Goal: Ask a question

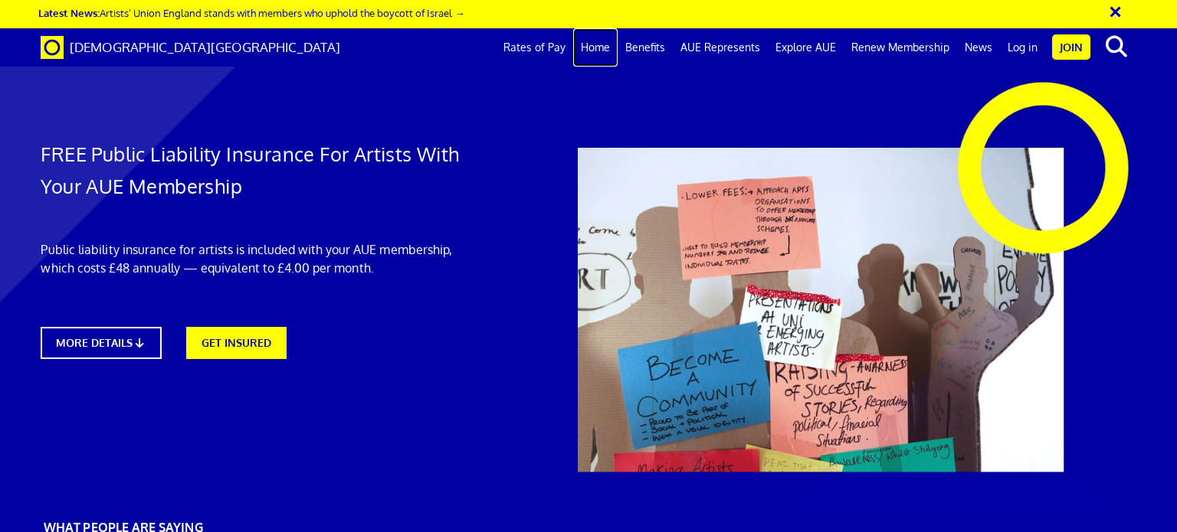
click at [607, 51] on link "Home" at bounding box center [595, 47] width 44 height 38
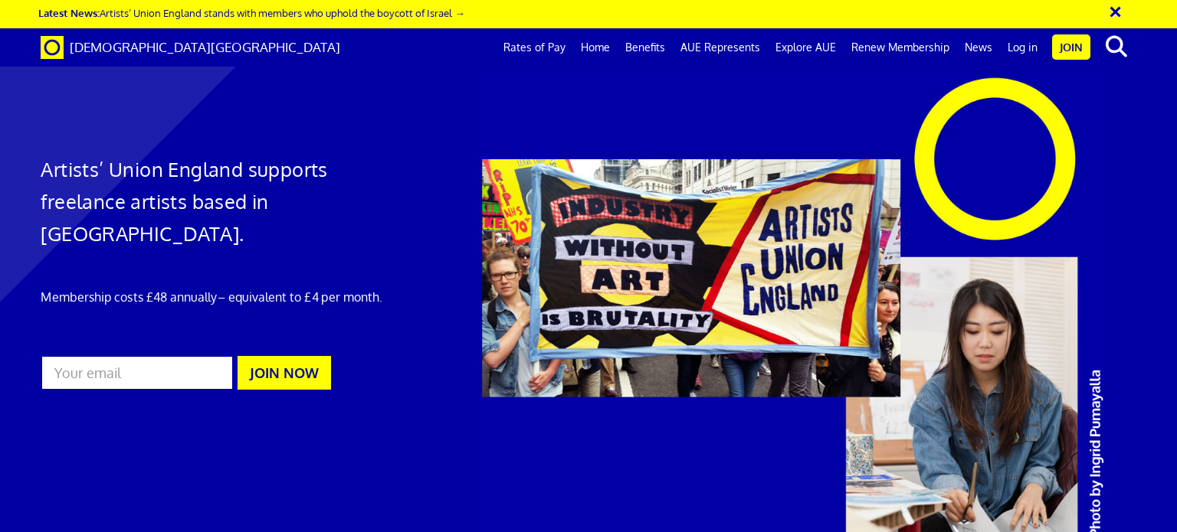
scroll to position [460, 0]
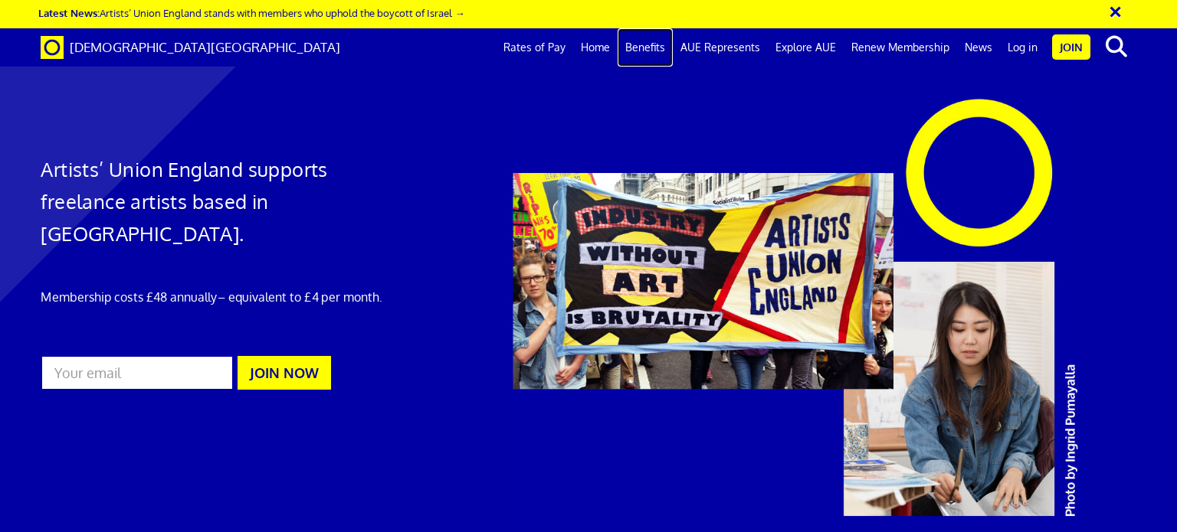
click at [648, 46] on link "Benefits" at bounding box center [644, 47] width 55 height 38
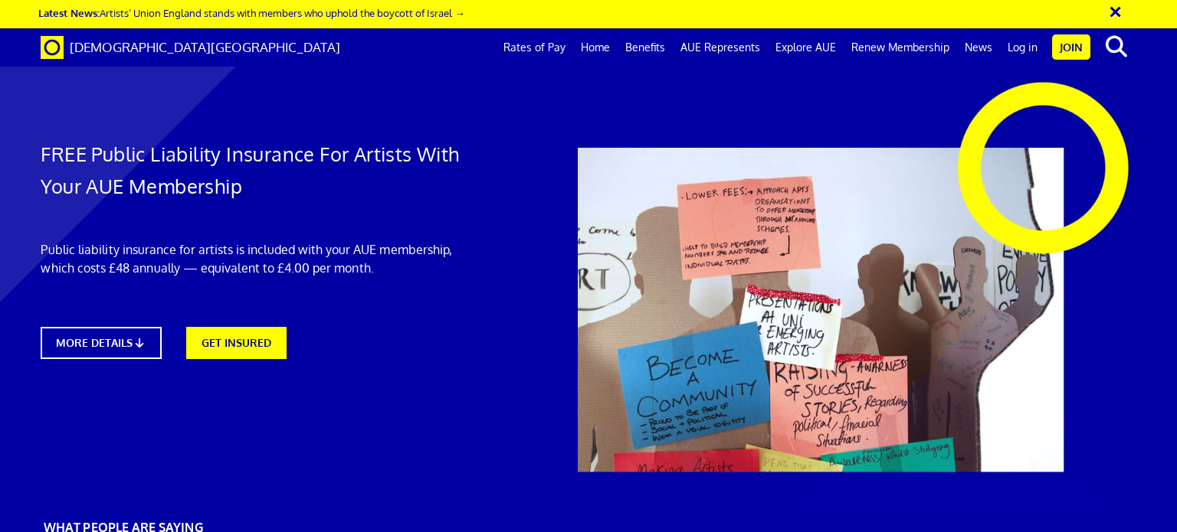
scroll to position [0, 11]
click at [136, 352] on link "MORE DETAILS" at bounding box center [101, 343] width 133 height 35
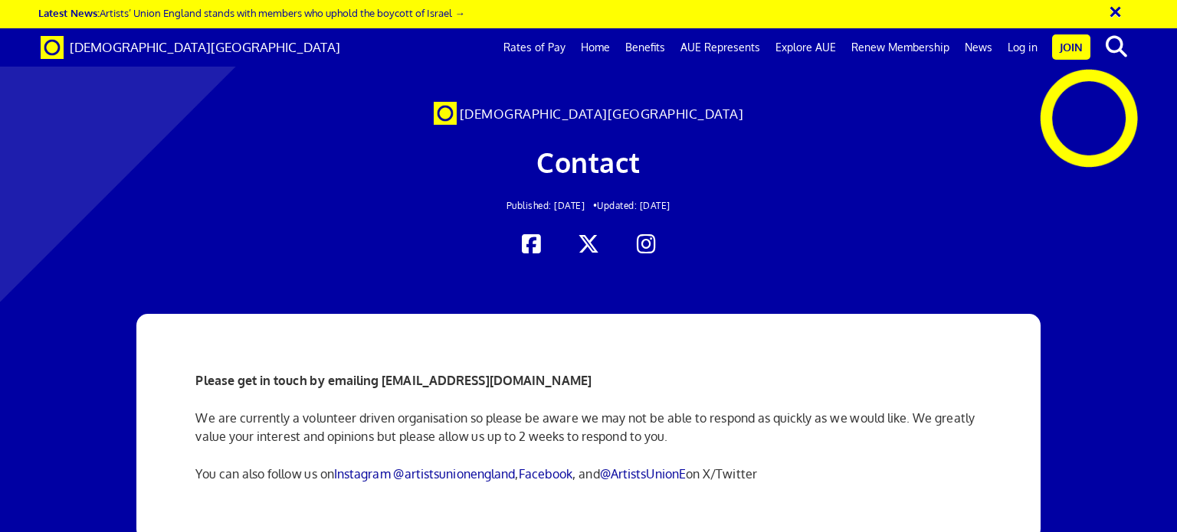
scroll to position [77, 0]
